Goal: Information Seeking & Learning: Find contact information

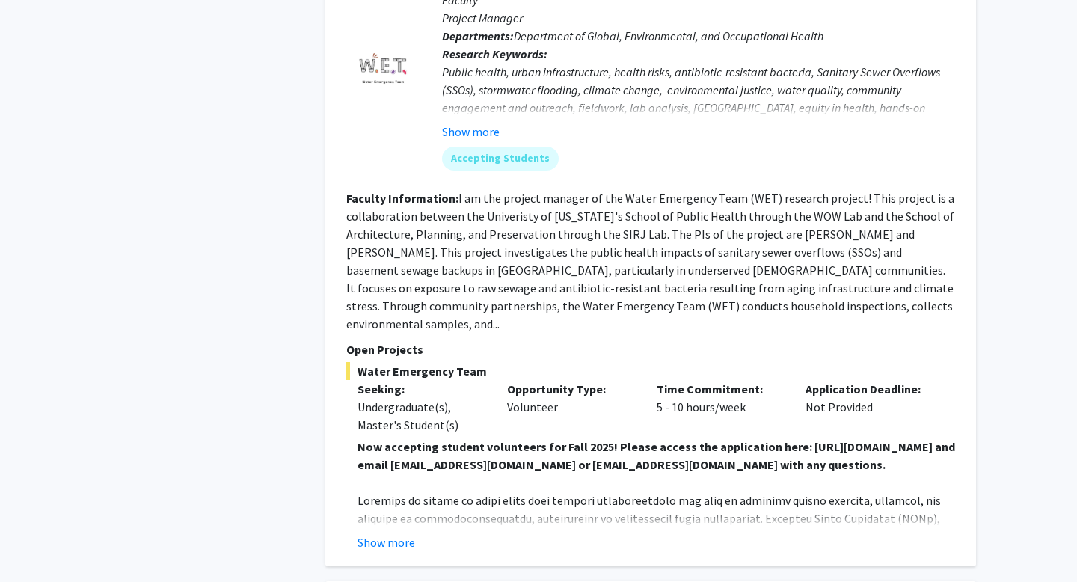
scroll to position [1748, 0]
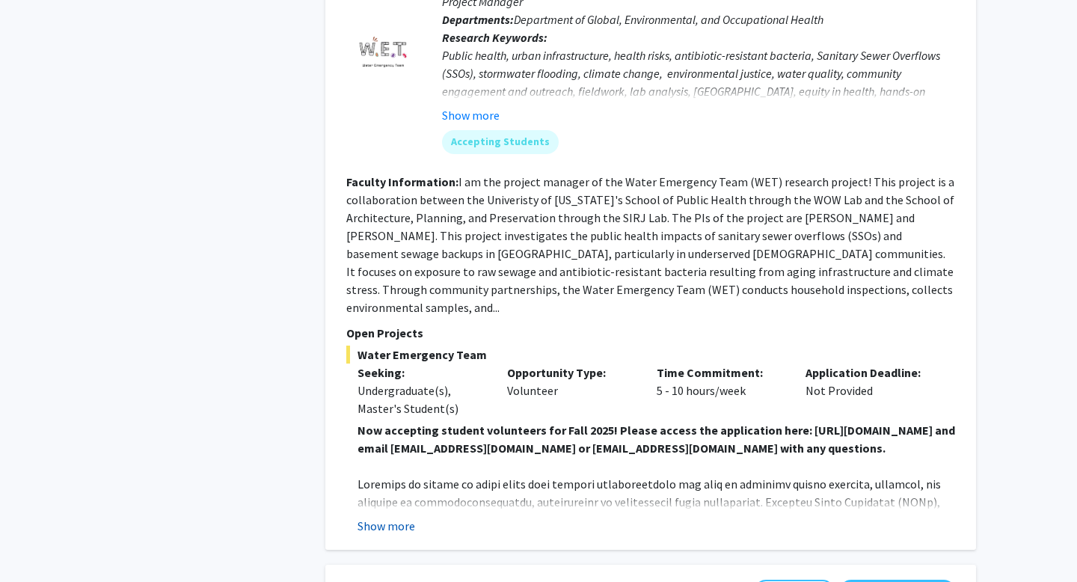
click at [385, 517] on button "Show more" at bounding box center [387, 526] width 58 height 18
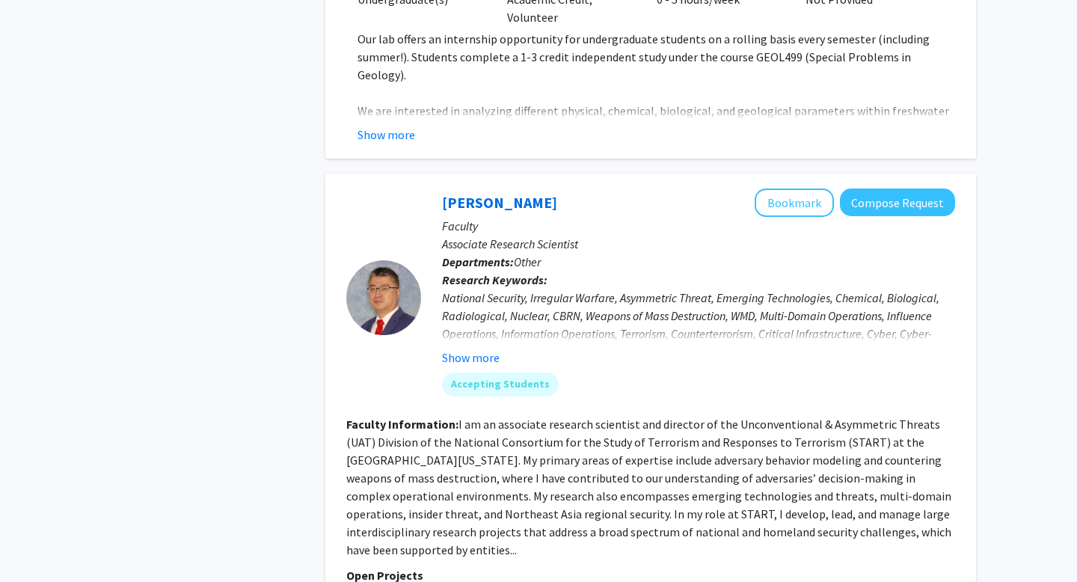
scroll to position [3945, 0]
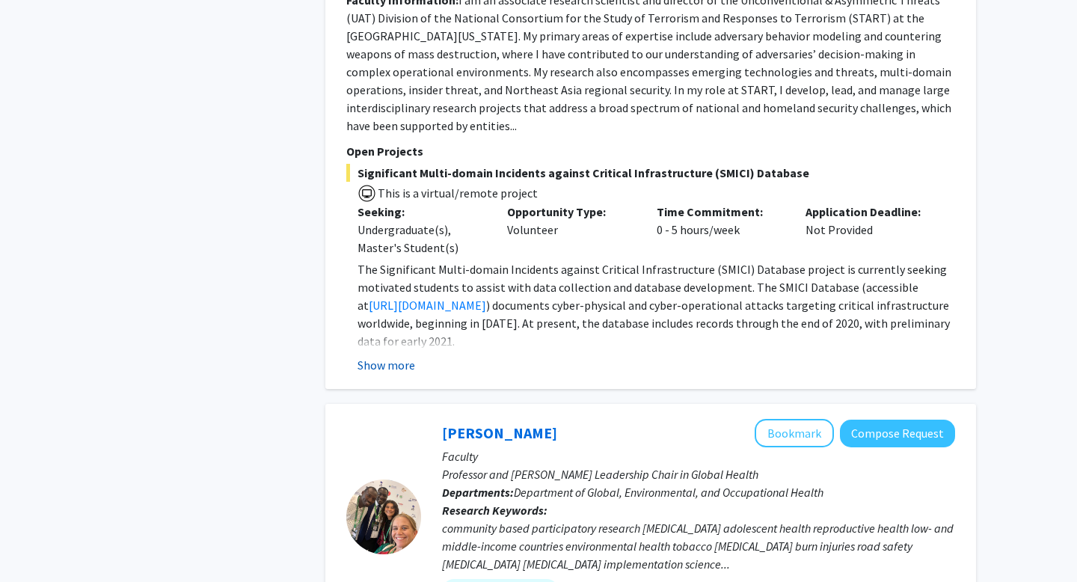
click at [385, 356] on button "Show more" at bounding box center [387, 365] width 58 height 18
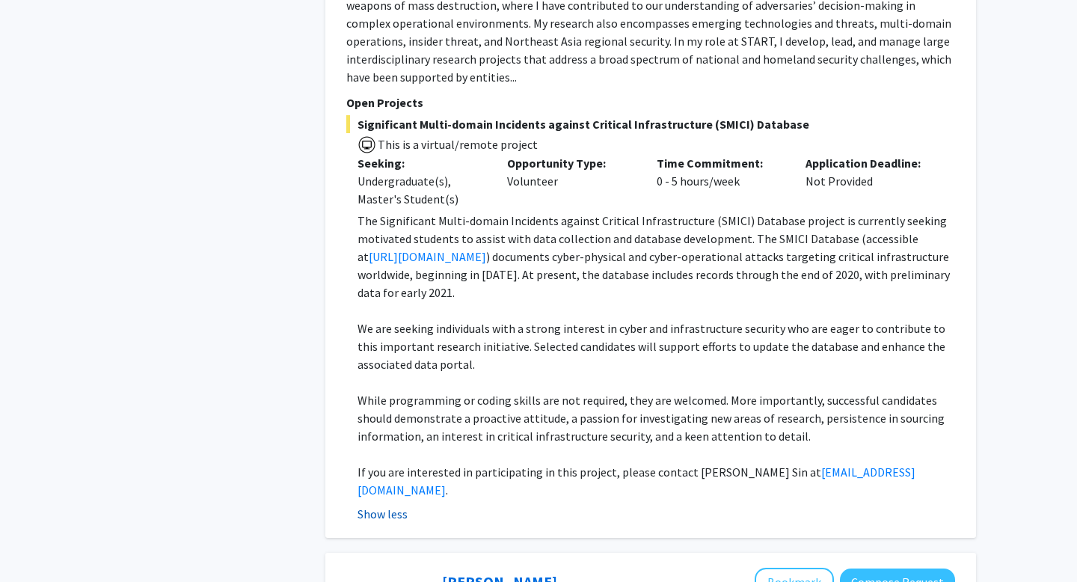
scroll to position [3994, 0]
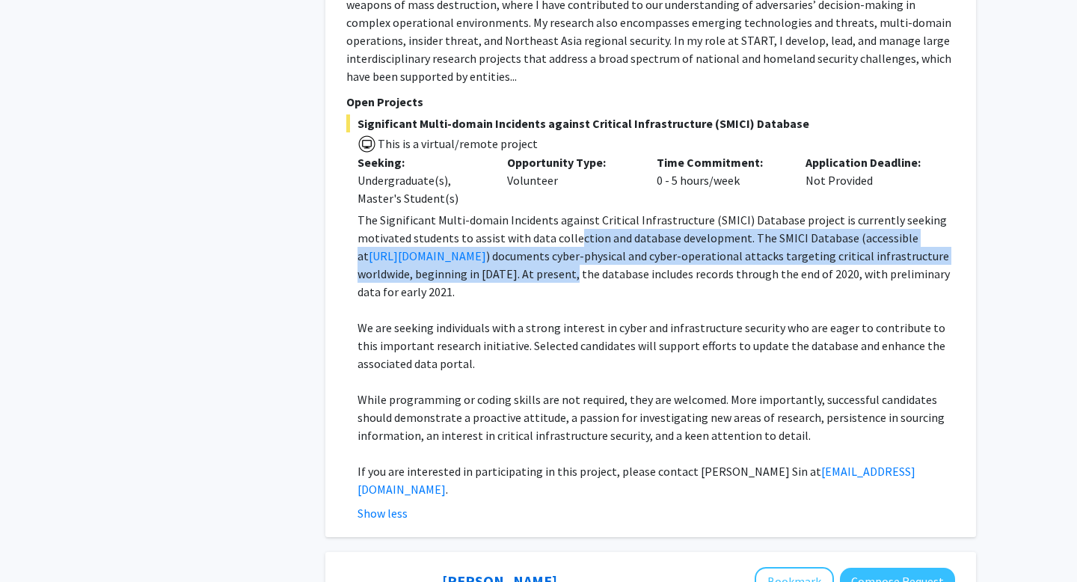
drag, startPoint x: 571, startPoint y: 207, endPoint x: 571, endPoint y: 236, distance: 29.9
click at [571, 236] on p "The Significant Multi-domain Incidents against Critical Infrastructure (SMICI) …" at bounding box center [657, 256] width 598 height 90
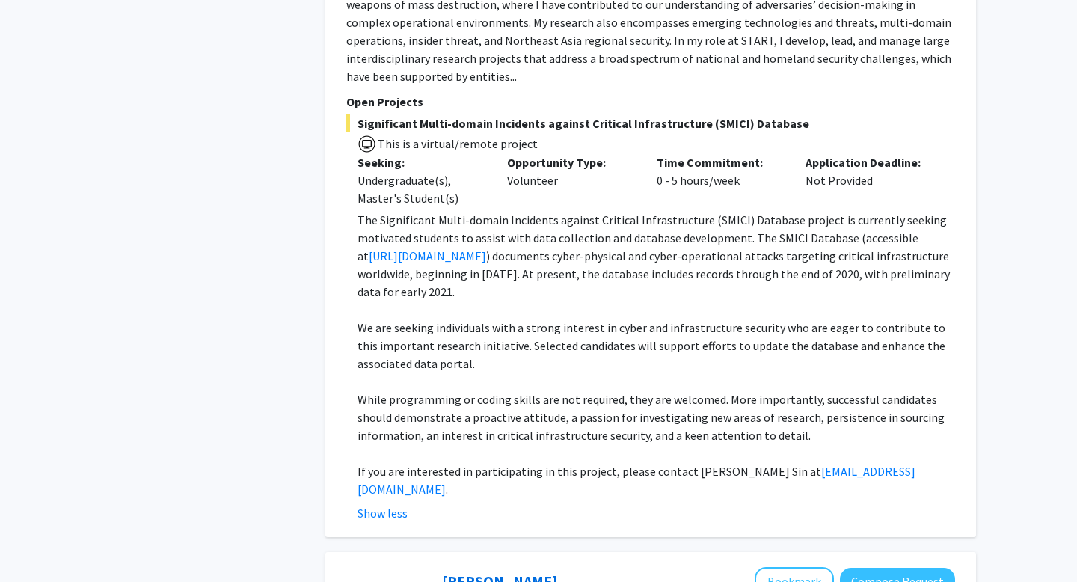
click at [563, 301] on p at bounding box center [657, 310] width 598 height 18
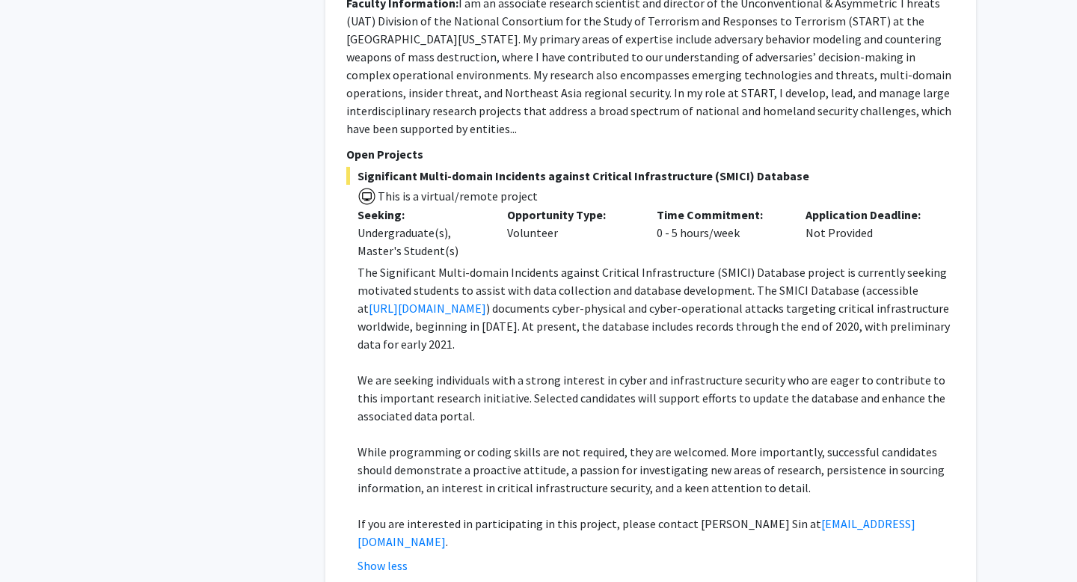
scroll to position [3941, 0]
click at [471, 302] on link "[URL][DOMAIN_NAME]" at bounding box center [427, 309] width 117 height 15
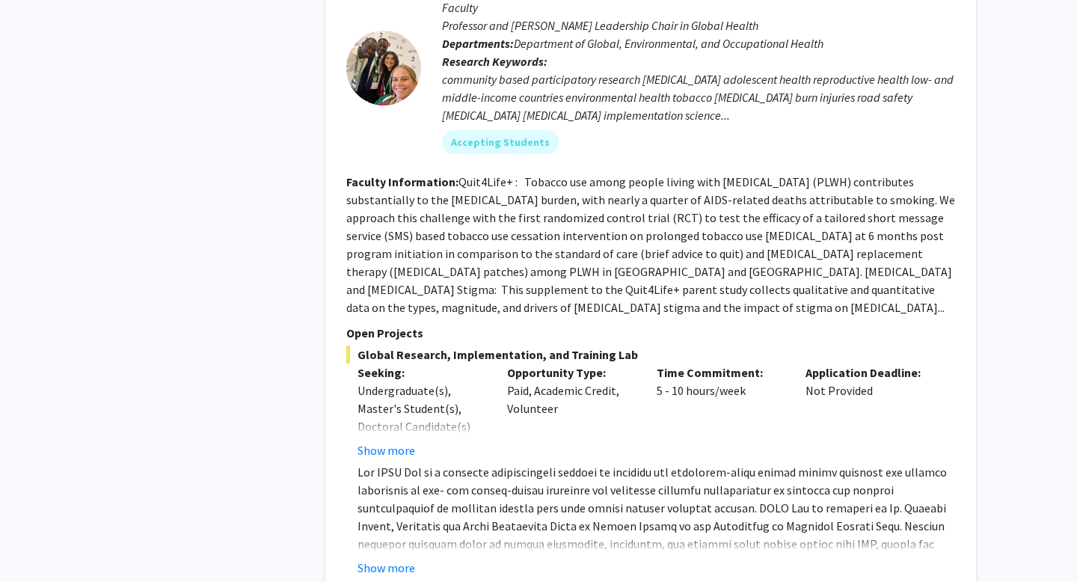
scroll to position [4597, 0]
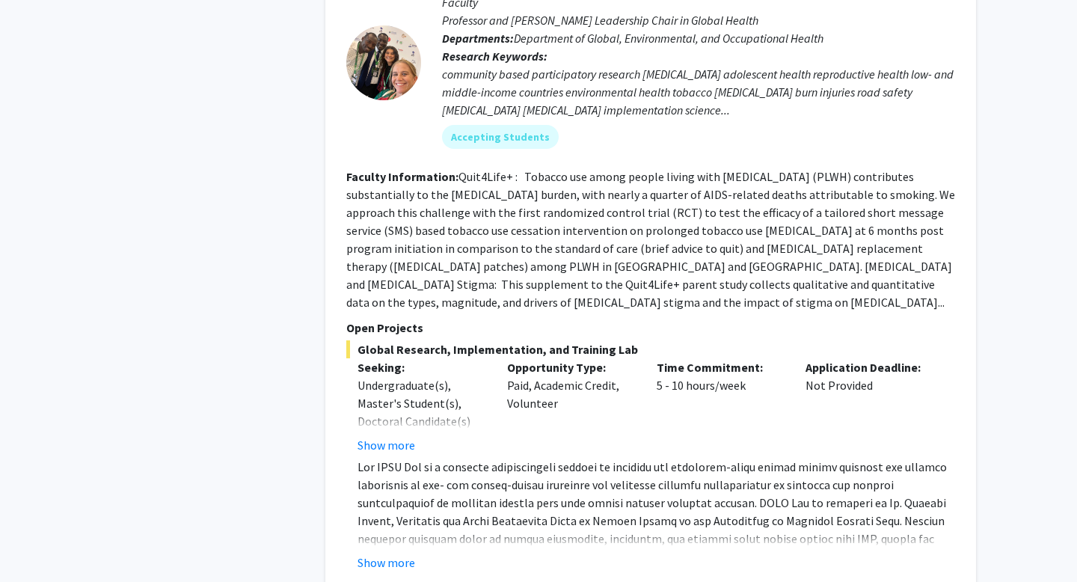
click at [392, 480] on fg-read-more "Show more" at bounding box center [650, 515] width 609 height 114
click at [391, 554] on button "Show more" at bounding box center [387, 563] width 58 height 18
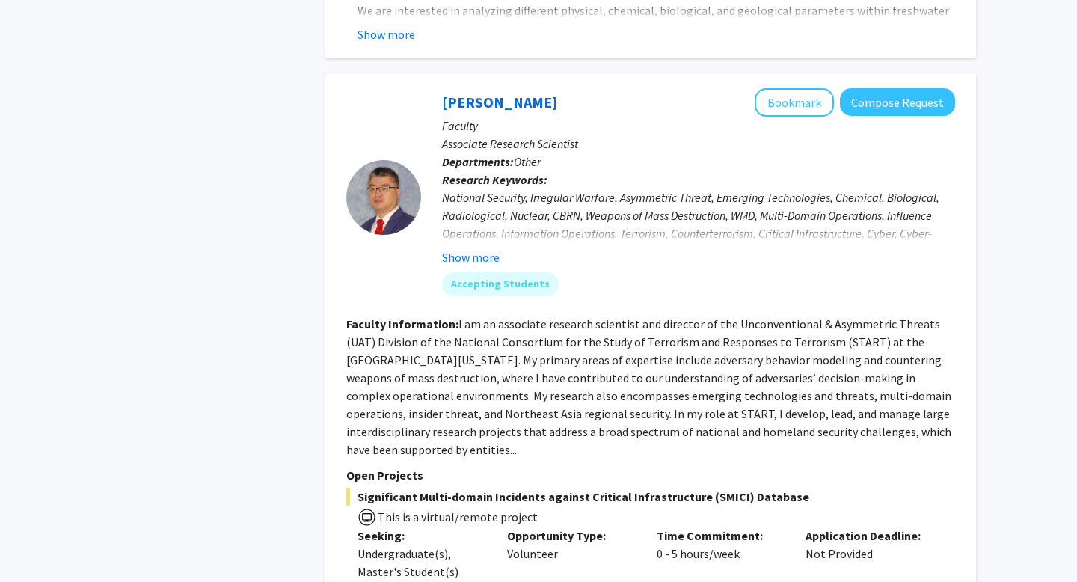
scroll to position [3610, 0]
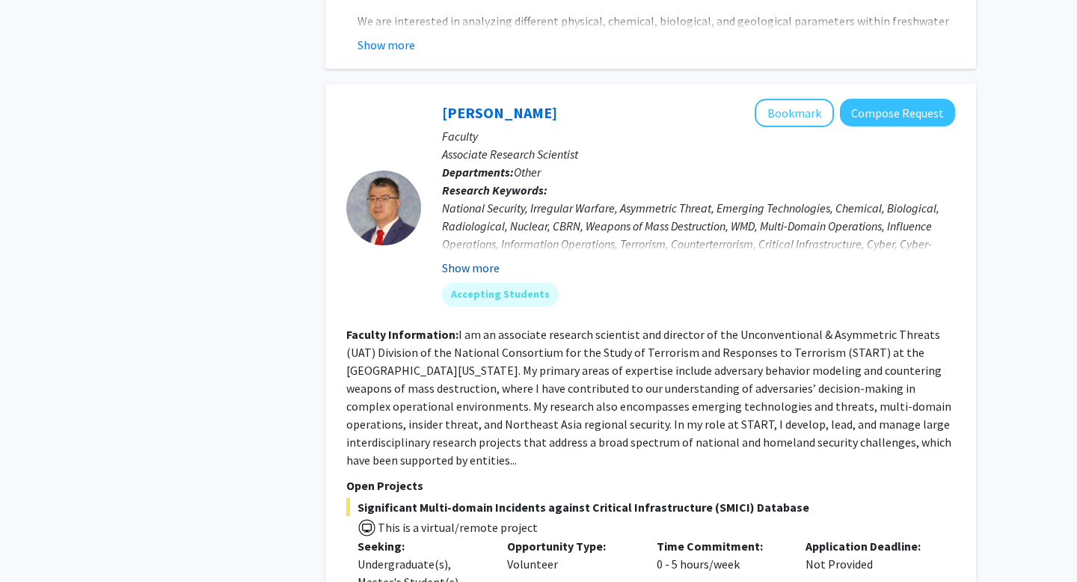
click at [468, 259] on button "Show more" at bounding box center [471, 268] width 58 height 18
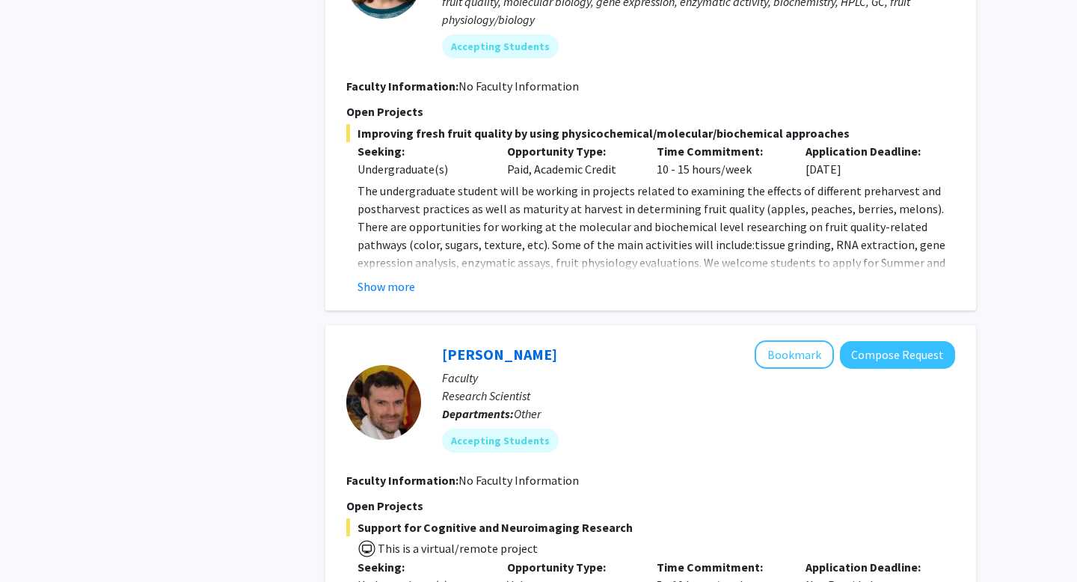
scroll to position [5720, 0]
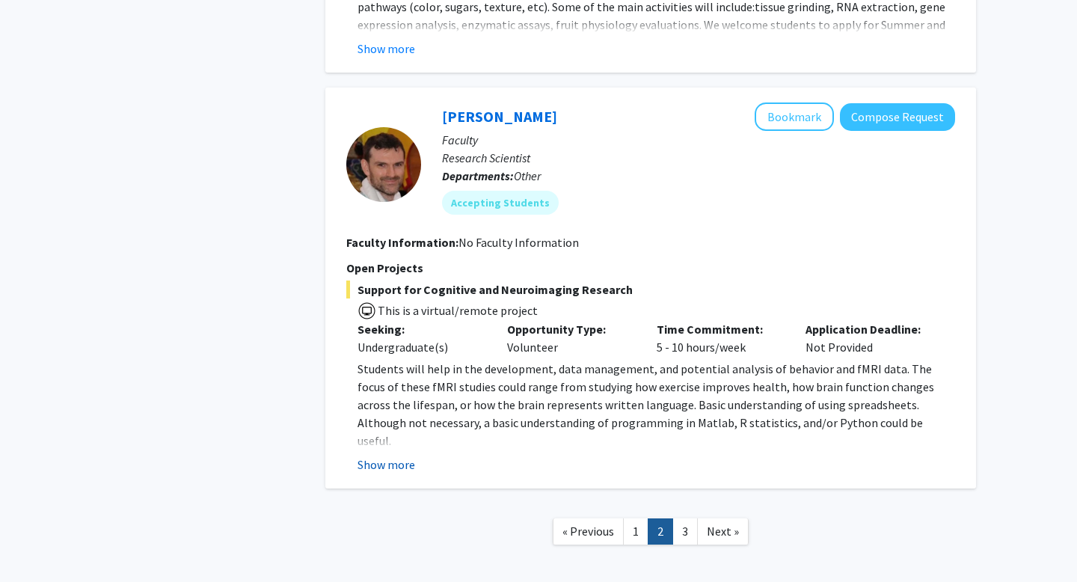
click at [369, 456] on button "Show more" at bounding box center [387, 465] width 58 height 18
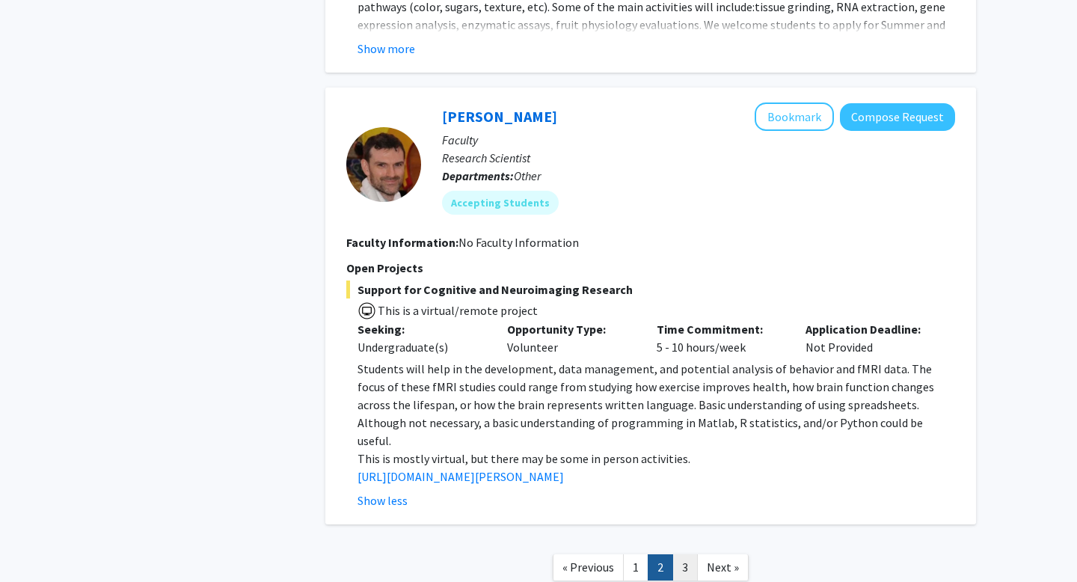
click at [679, 554] on link "3" at bounding box center [685, 567] width 25 height 26
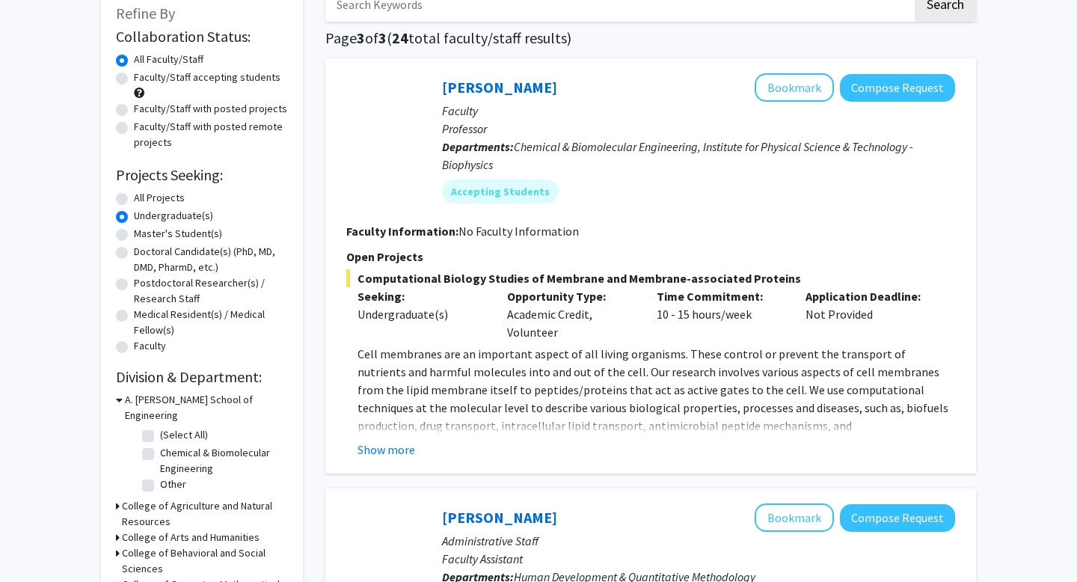
scroll to position [541, 0]
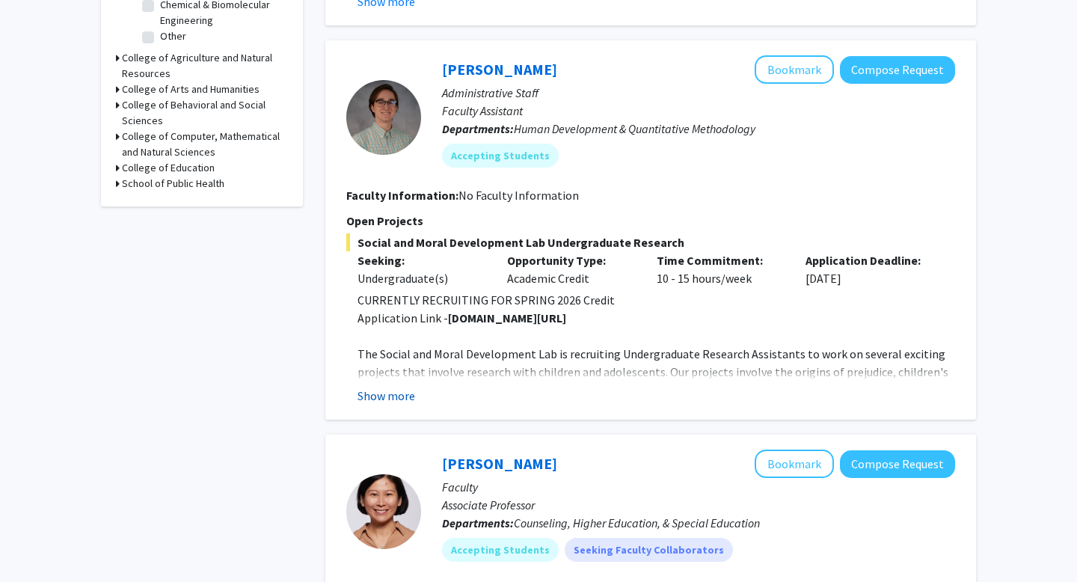
click at [393, 394] on button "Show more" at bounding box center [387, 396] width 58 height 18
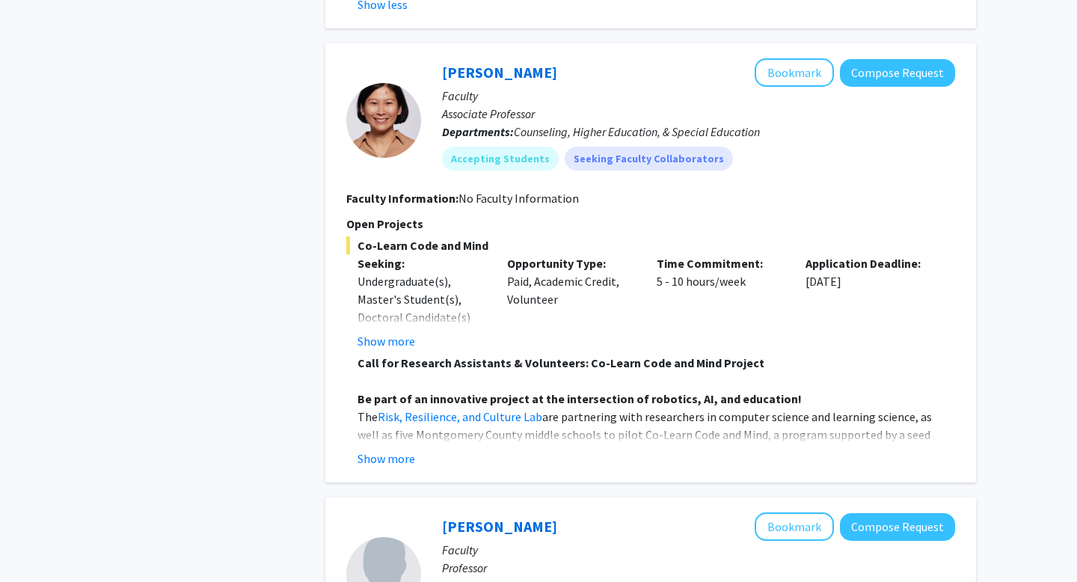
scroll to position [1096, 0]
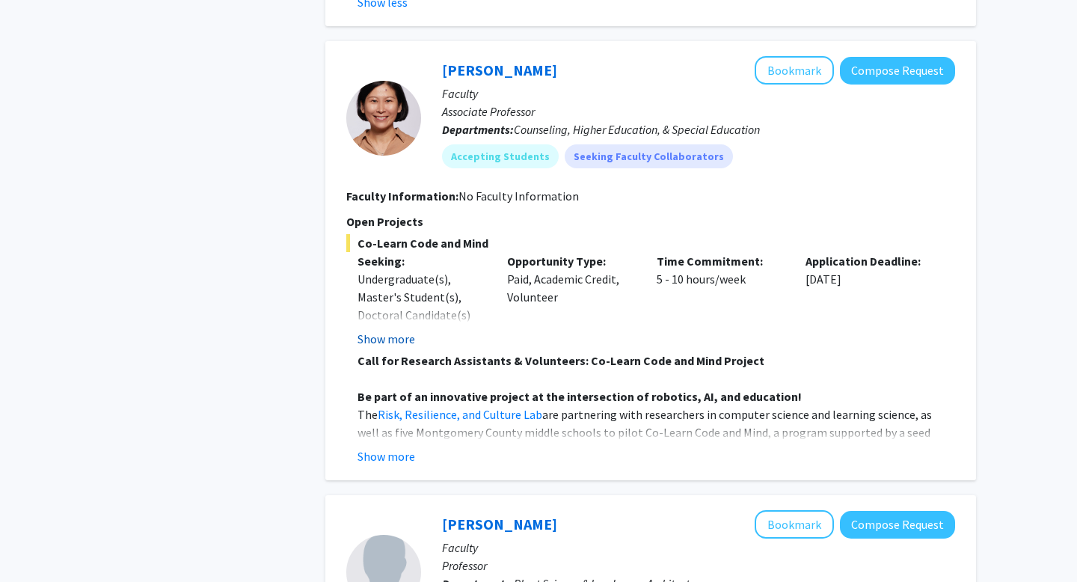
click at [379, 330] on button "Show more" at bounding box center [387, 339] width 58 height 18
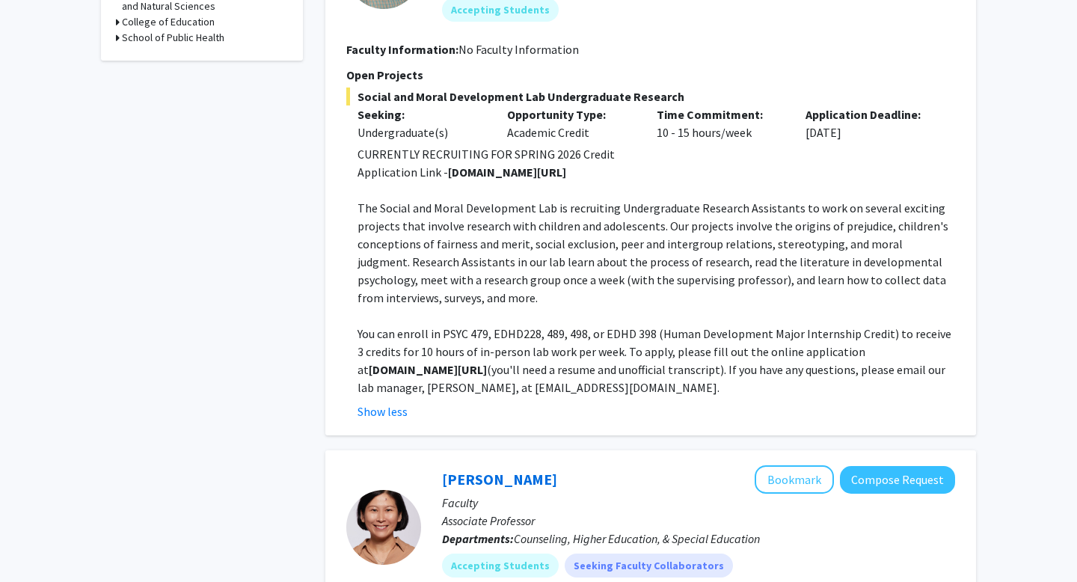
scroll to position [1118, 0]
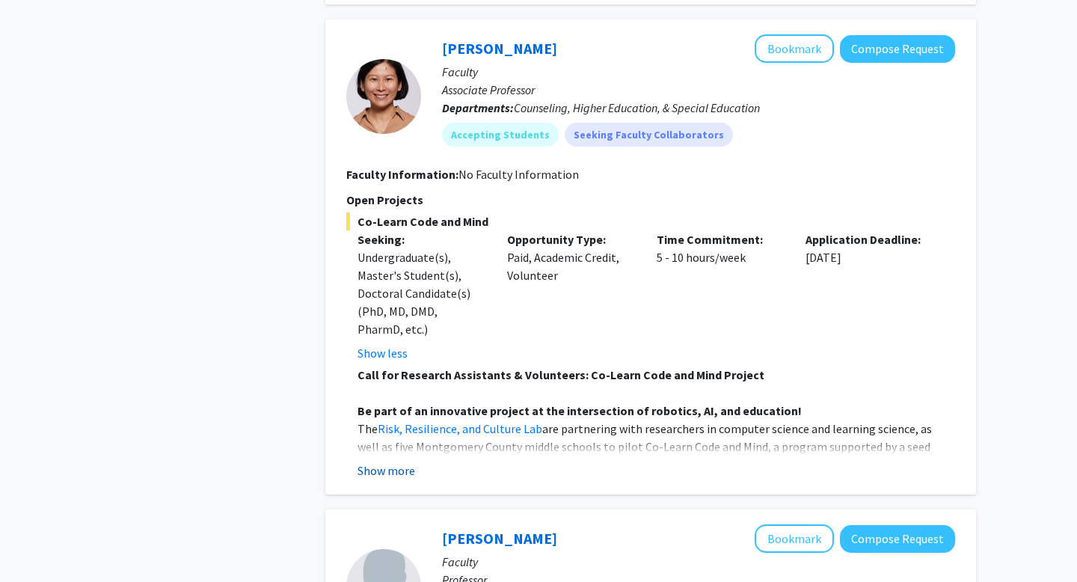
click at [380, 471] on button "Show more" at bounding box center [387, 471] width 58 height 18
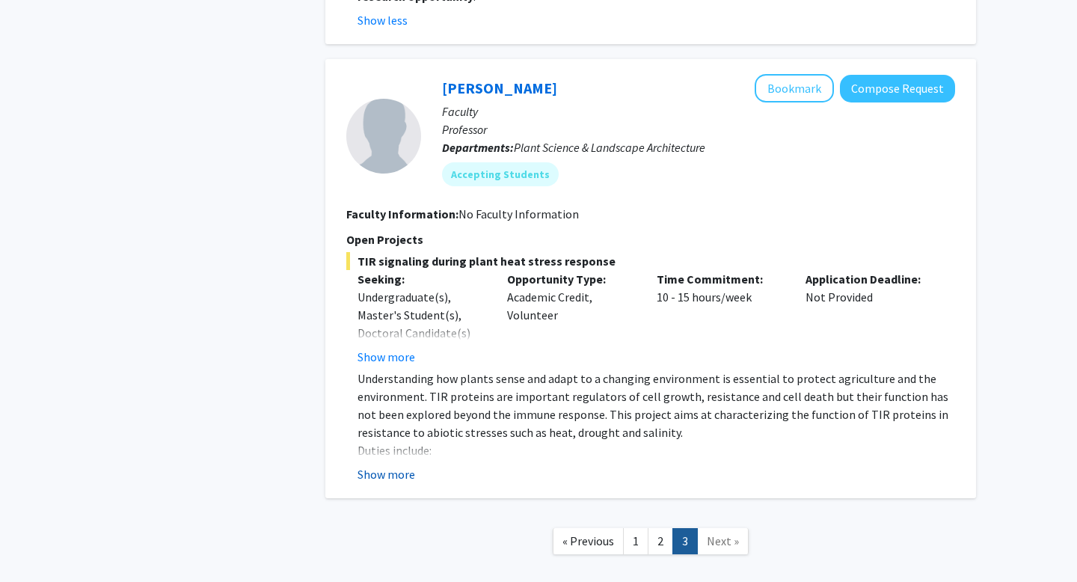
scroll to position [2242, 0]
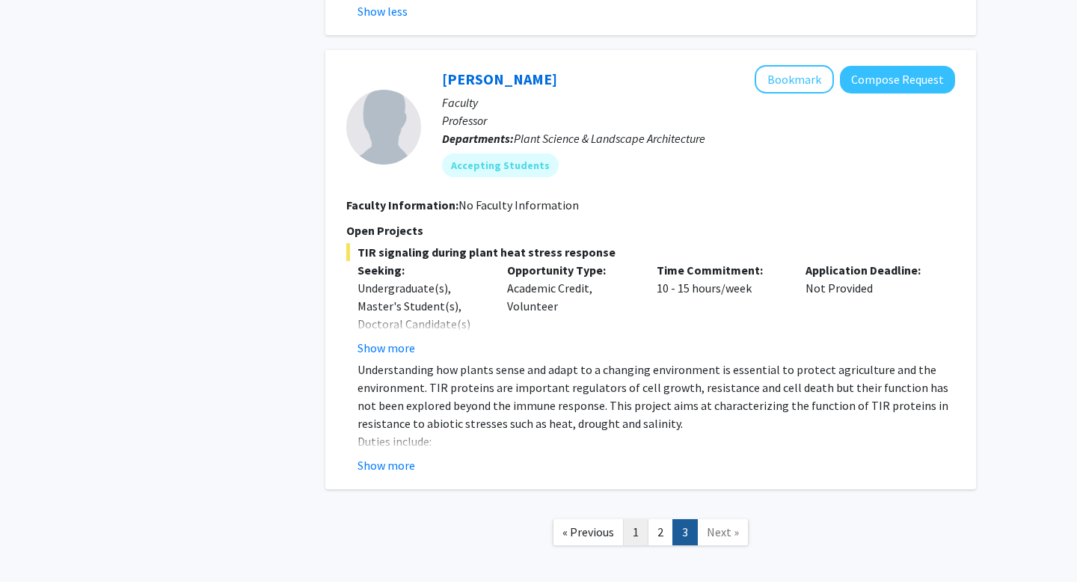
click at [638, 519] on link "1" at bounding box center [635, 532] width 25 height 26
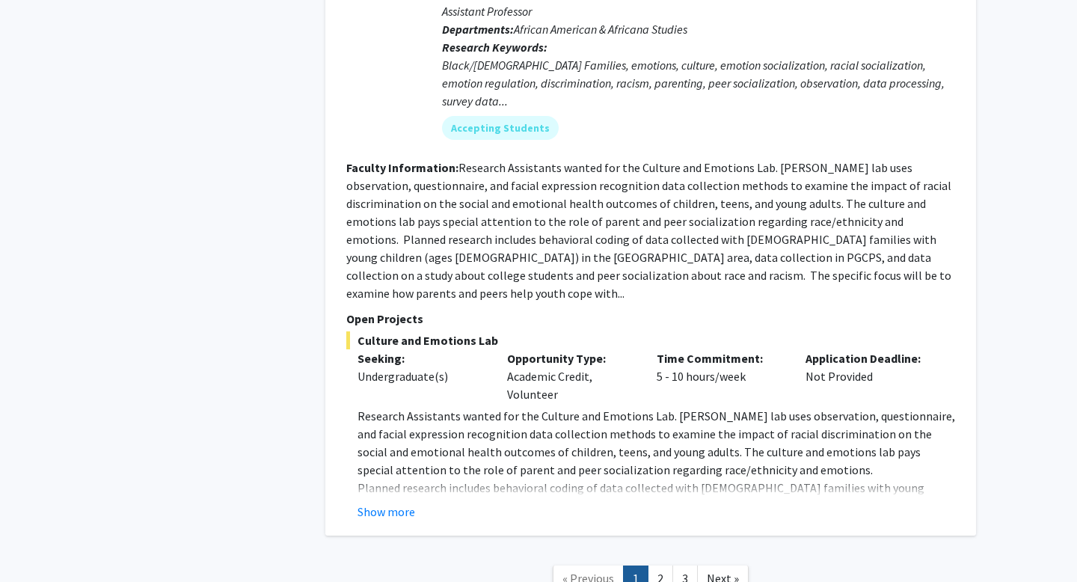
scroll to position [7108, 0]
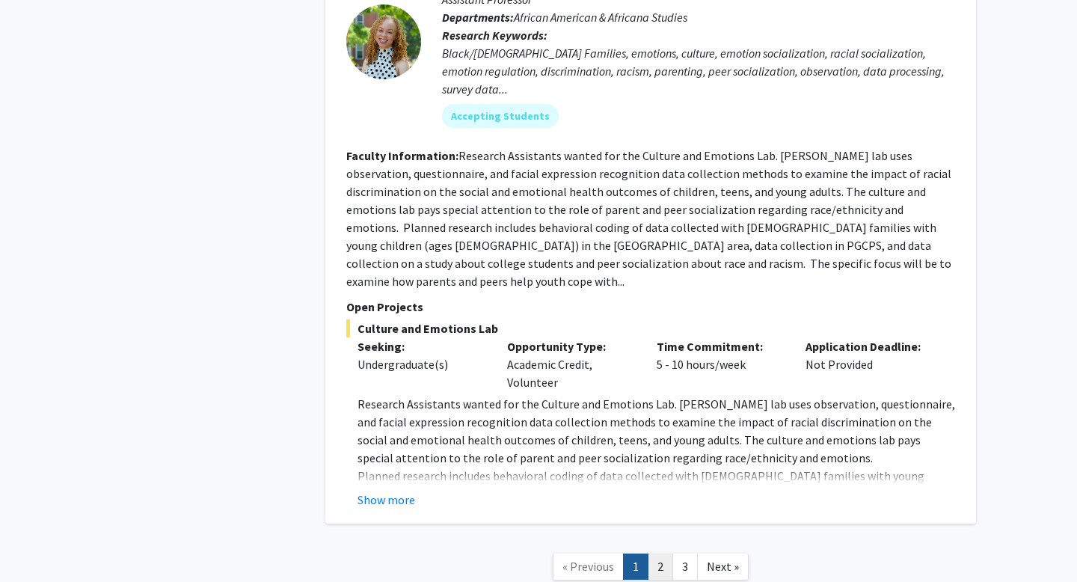
click at [665, 554] on link "2" at bounding box center [660, 567] width 25 height 26
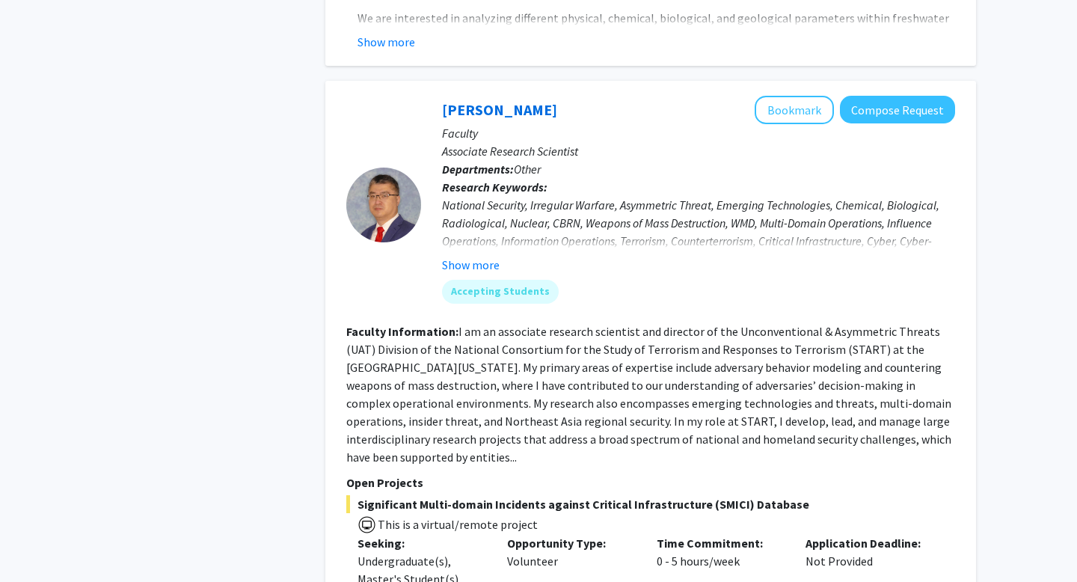
scroll to position [3305, 0]
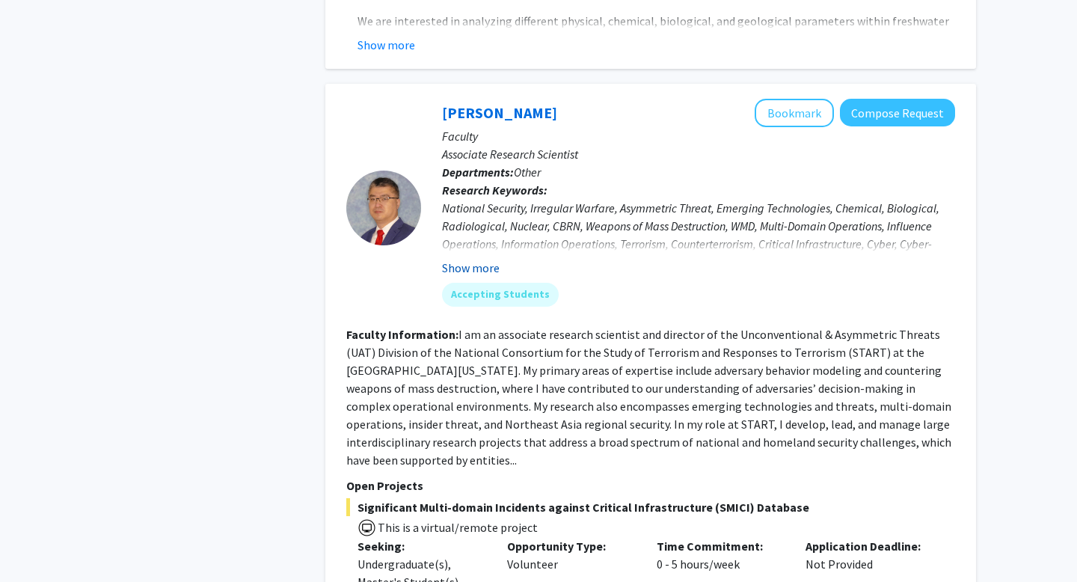
click at [491, 259] on button "Show more" at bounding box center [471, 268] width 58 height 18
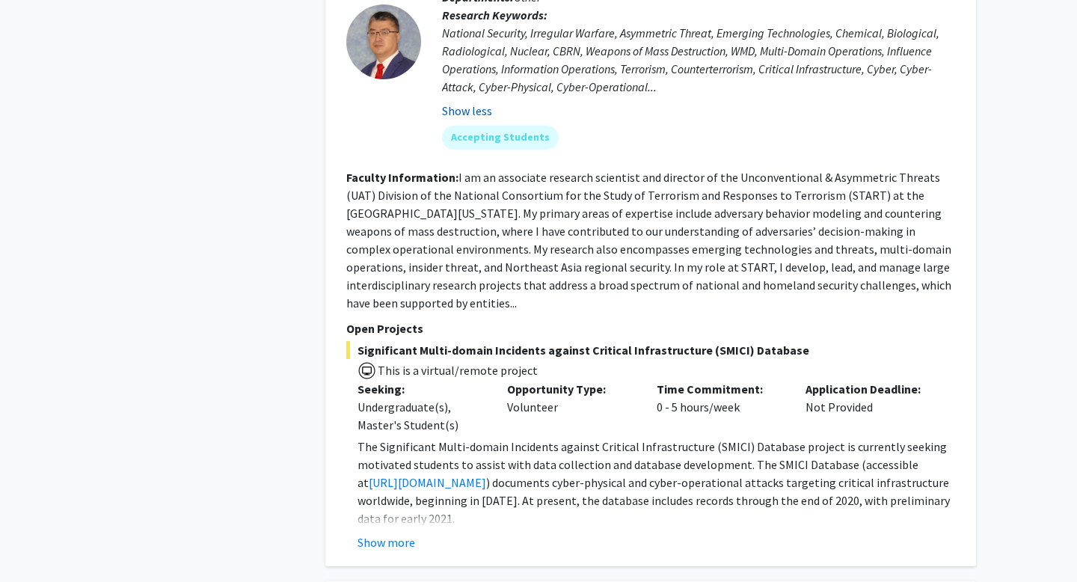
scroll to position [3446, 0]
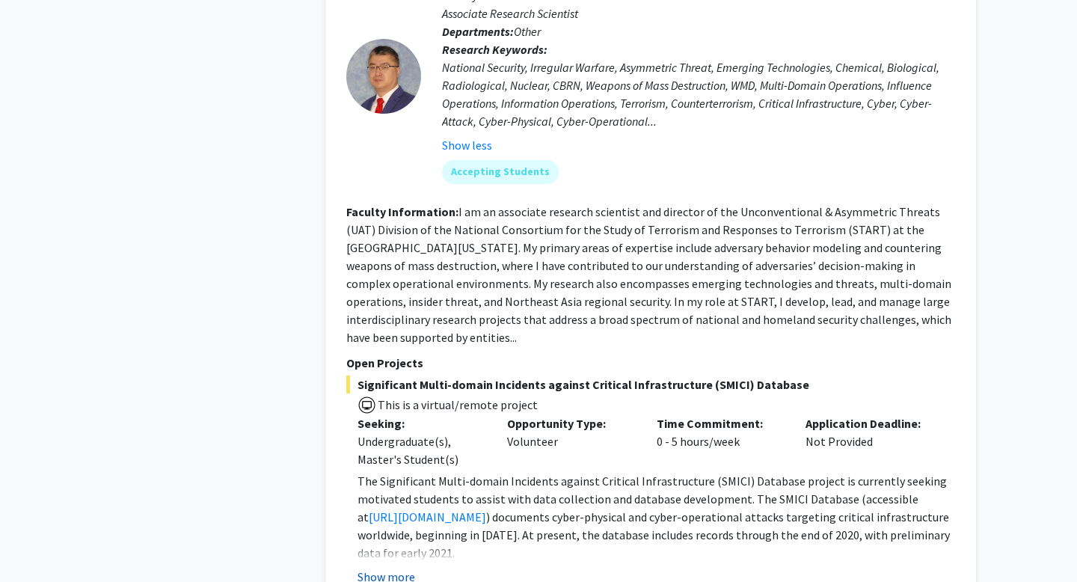
click at [409, 568] on button "Show more" at bounding box center [387, 577] width 58 height 18
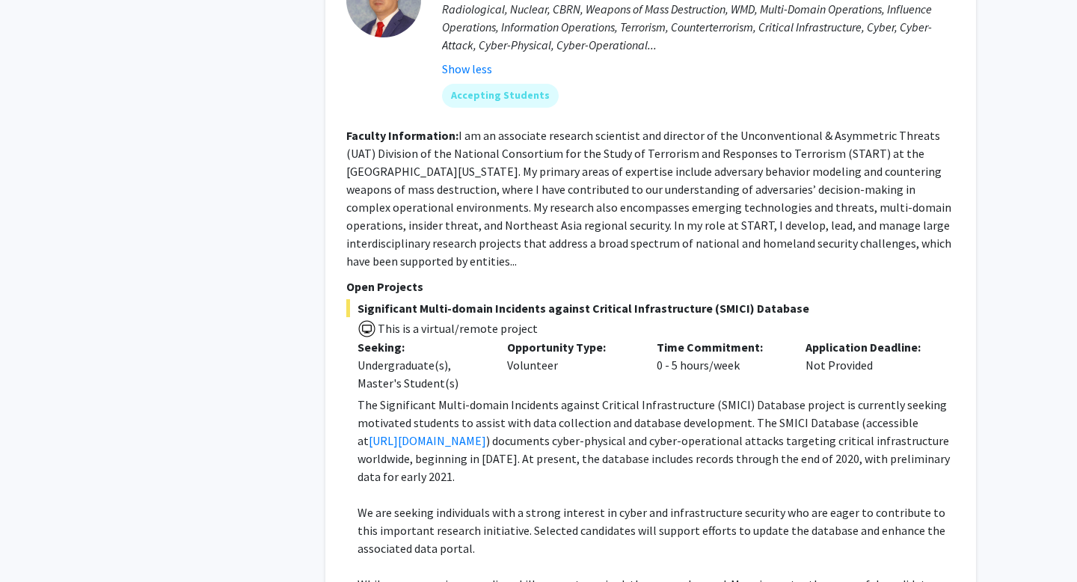
scroll to position [3631, 0]
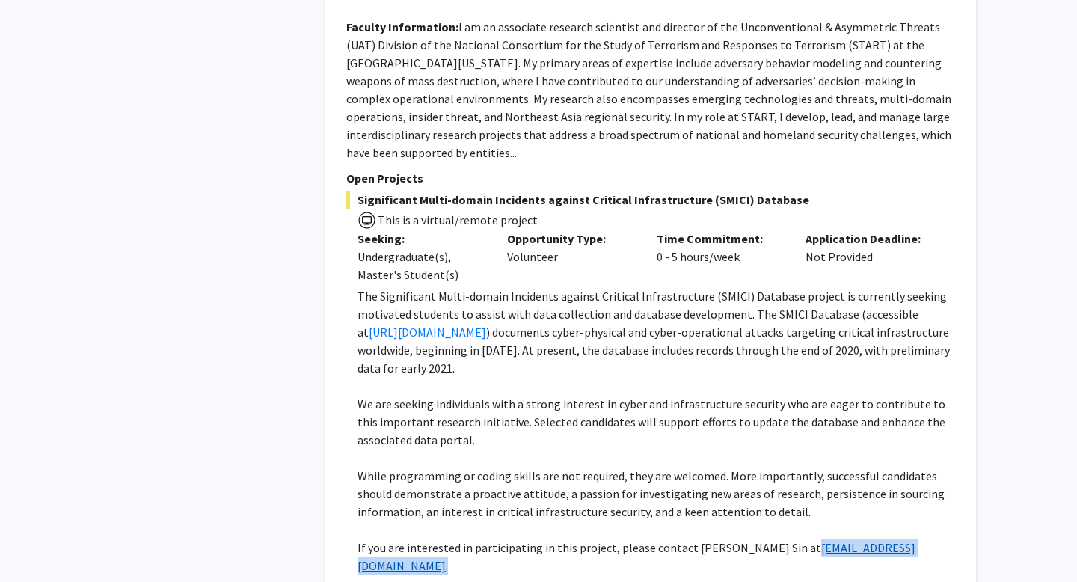
drag, startPoint x: 861, startPoint y: 507, endPoint x: 775, endPoint y: 516, distance: 85.7
click at [775, 539] on p "If you are interested in participating in this project, please contact [PERSON_…" at bounding box center [657, 557] width 598 height 36
copy p "[EMAIL_ADDRESS][DOMAIN_NAME] ."
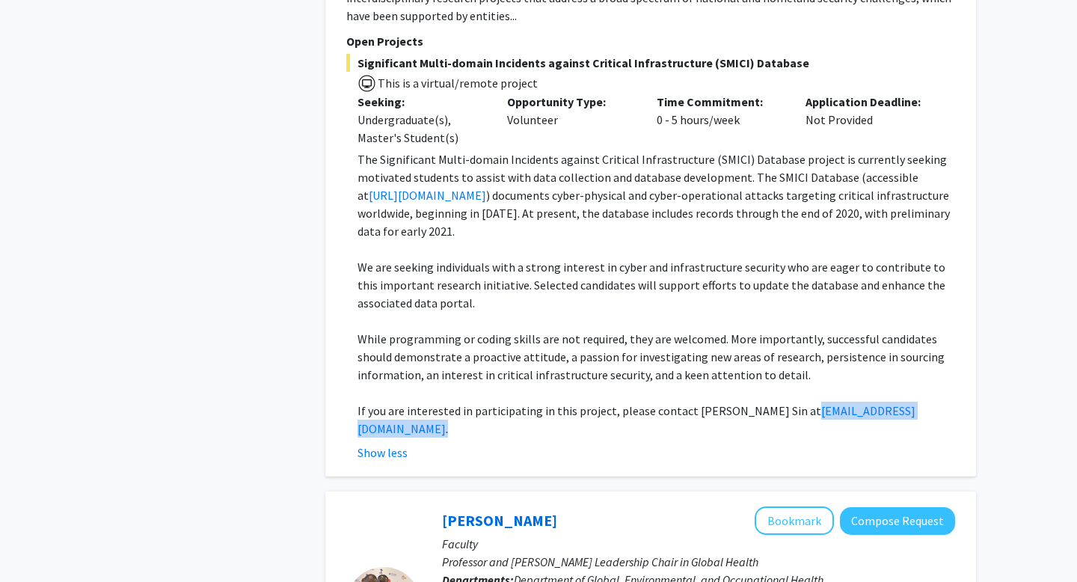
scroll to position [3766, 0]
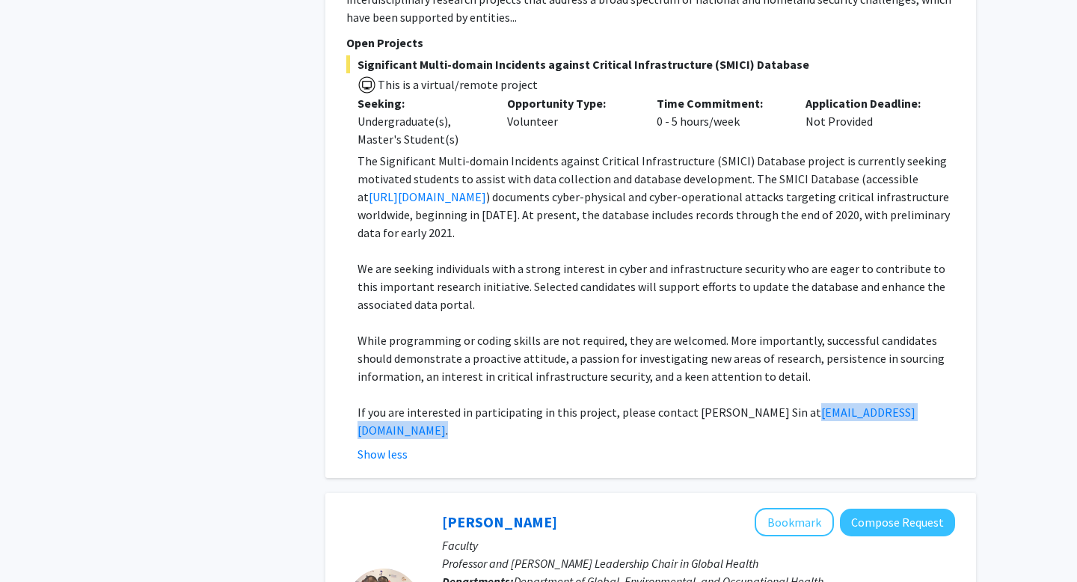
copy p "[EMAIL_ADDRESS][DOMAIN_NAME] ."
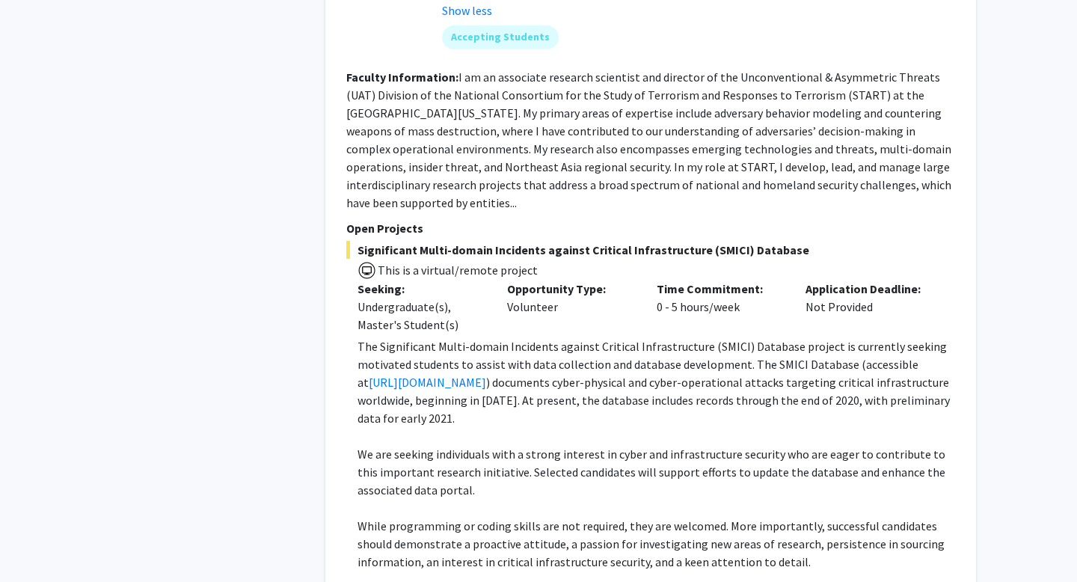
scroll to position [3582, 0]
click at [715, 239] on span "Significant Multi-domain Incidents against Critical Infrastructure (SMICI) Data…" at bounding box center [650, 248] width 609 height 18
copy span "SMICI"
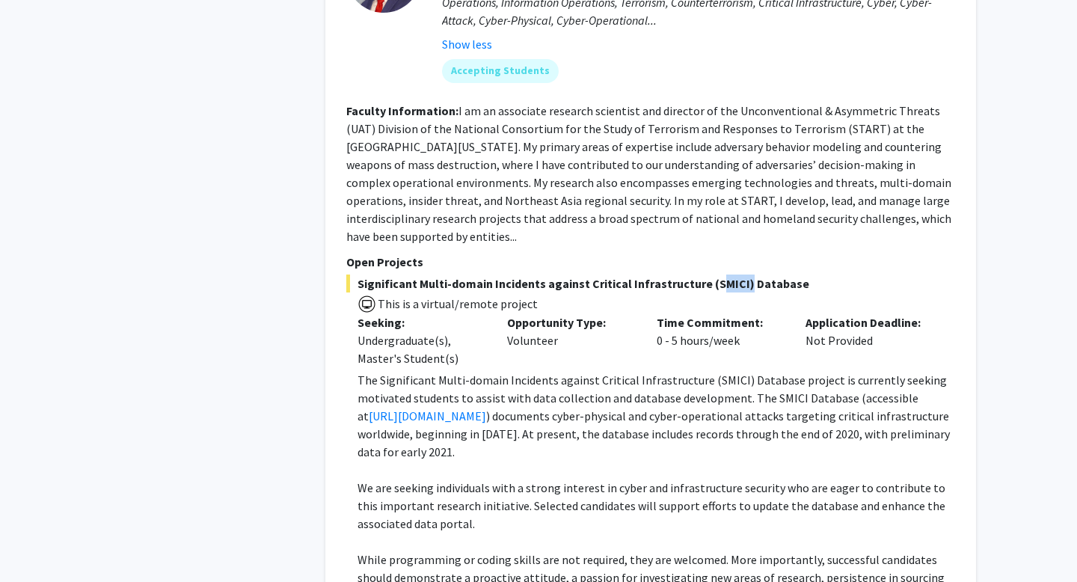
scroll to position [3448, 0]
